Goal: Information Seeking & Learning: Understand process/instructions

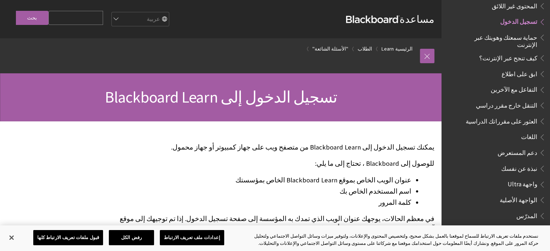
click at [332, 99] on h1 "تسجيل الدخول إلى Blackboard Learn" at bounding box center [220, 97] width 427 height 19
click at [425, 62] on link at bounding box center [427, 56] width 14 height 14
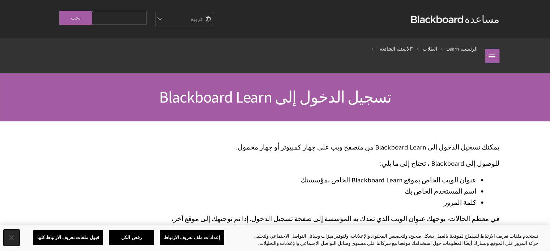
click at [9, 237] on button "إغلاق" at bounding box center [12, 238] width 16 height 16
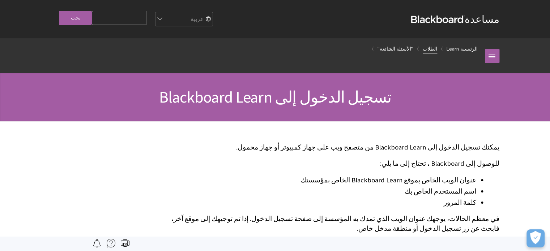
click at [437, 52] on link "الطلاب" at bounding box center [430, 48] width 14 height 9
